Goal: Task Accomplishment & Management: Manage account settings

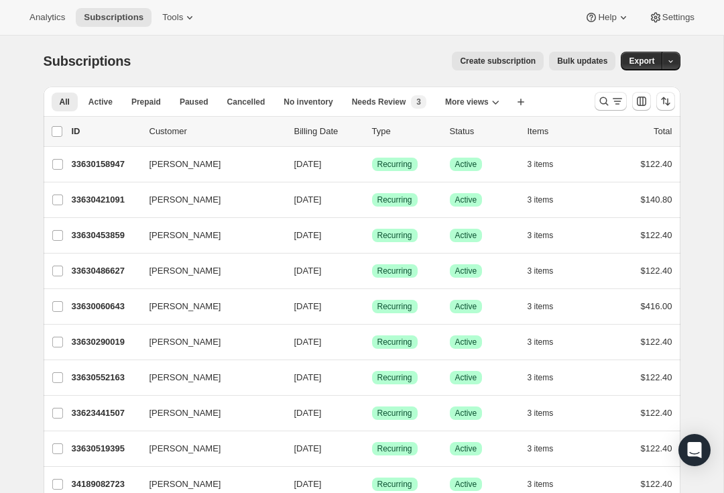
click at [607, 100] on icon "Search and filter results" at bounding box center [603, 101] width 13 height 13
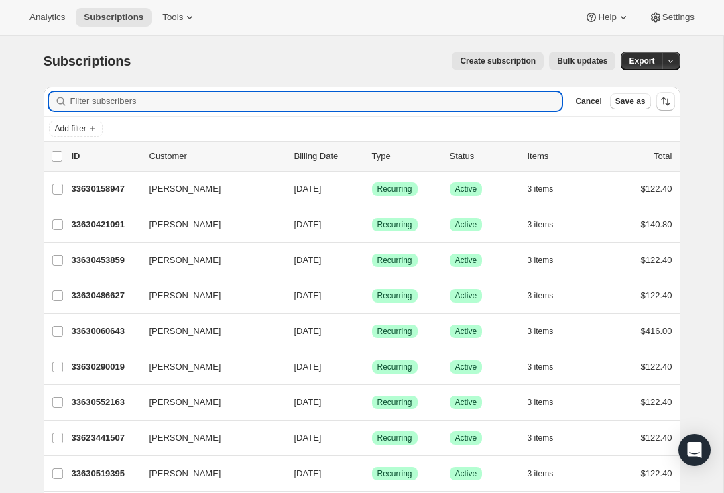
click at [107, 101] on input "Filter subscribers" at bounding box center [316, 101] width 492 height 19
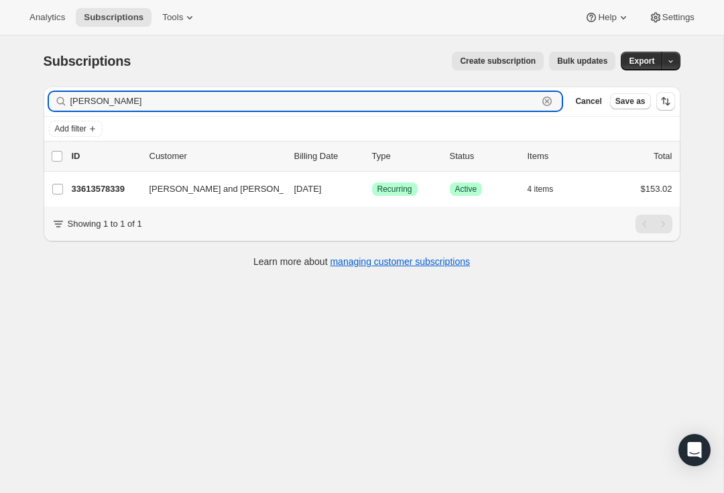
type input "[PERSON_NAME]"
click at [100, 180] on div "33613578339 [PERSON_NAME] and [PERSON_NAME] [DATE] Success Recurring Success Ac…" at bounding box center [372, 189] width 601 height 19
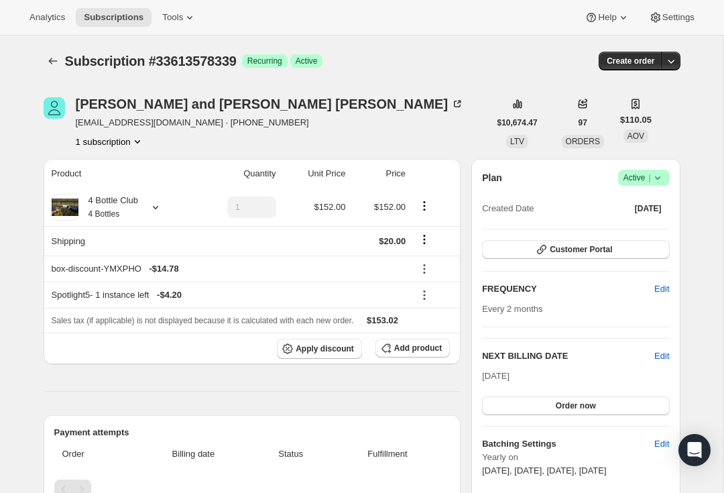
click at [663, 172] on icon at bounding box center [657, 177] width 13 height 13
click at [677, 227] on span "Cancel subscription" at bounding box center [640, 227] width 76 height 10
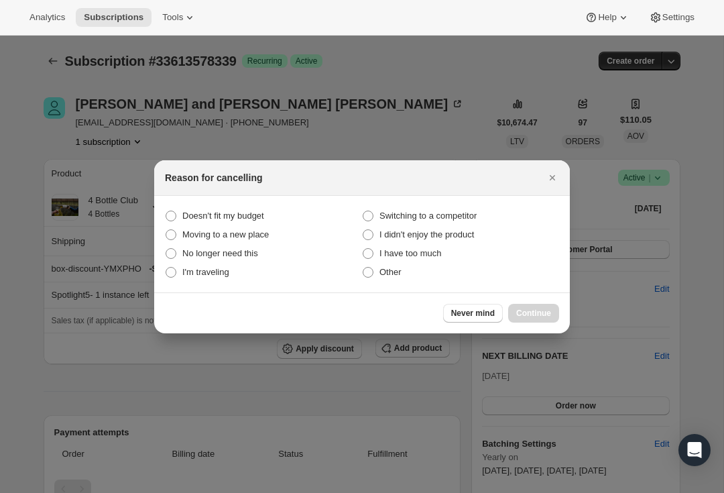
click at [384, 264] on label "Other" at bounding box center [460, 272] width 197 height 19
click at [363, 267] on input "Other" at bounding box center [363, 267] width 1 height 1
radio input "true"
click at [407, 349] on div at bounding box center [362, 246] width 724 height 493
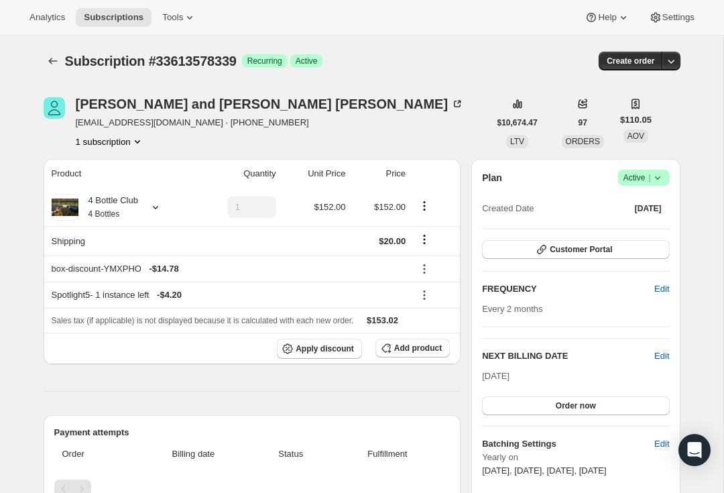
click at [659, 174] on icon at bounding box center [657, 177] width 13 height 13
click at [643, 225] on span "Cancel subscription" at bounding box center [640, 227] width 76 height 10
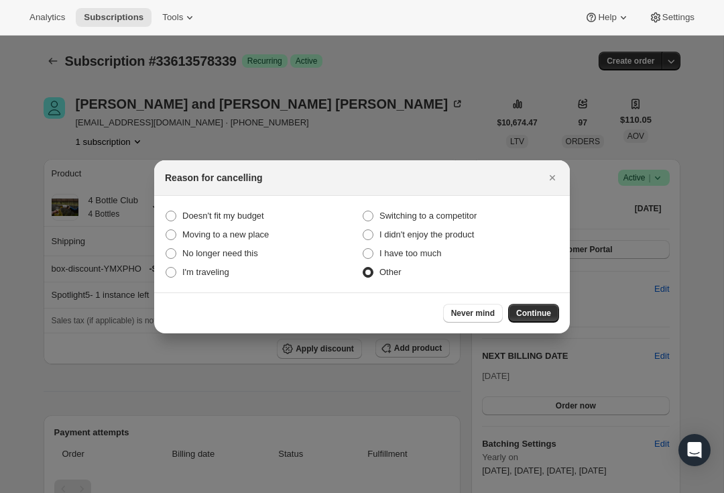
click at [544, 304] on button "Continue" at bounding box center [533, 313] width 51 height 19
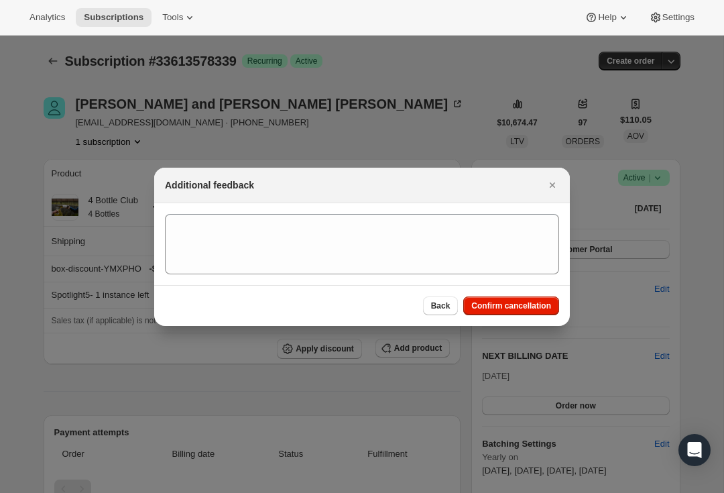
click at [544, 304] on span "Confirm cancellation" at bounding box center [511, 305] width 80 height 11
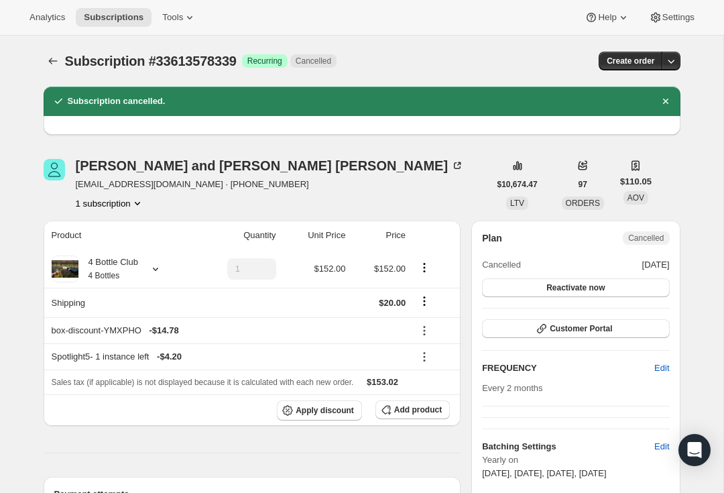
click at [58, 56] on icon "Subscriptions" at bounding box center [52, 60] width 13 height 13
